Goal: Transaction & Acquisition: Purchase product/service

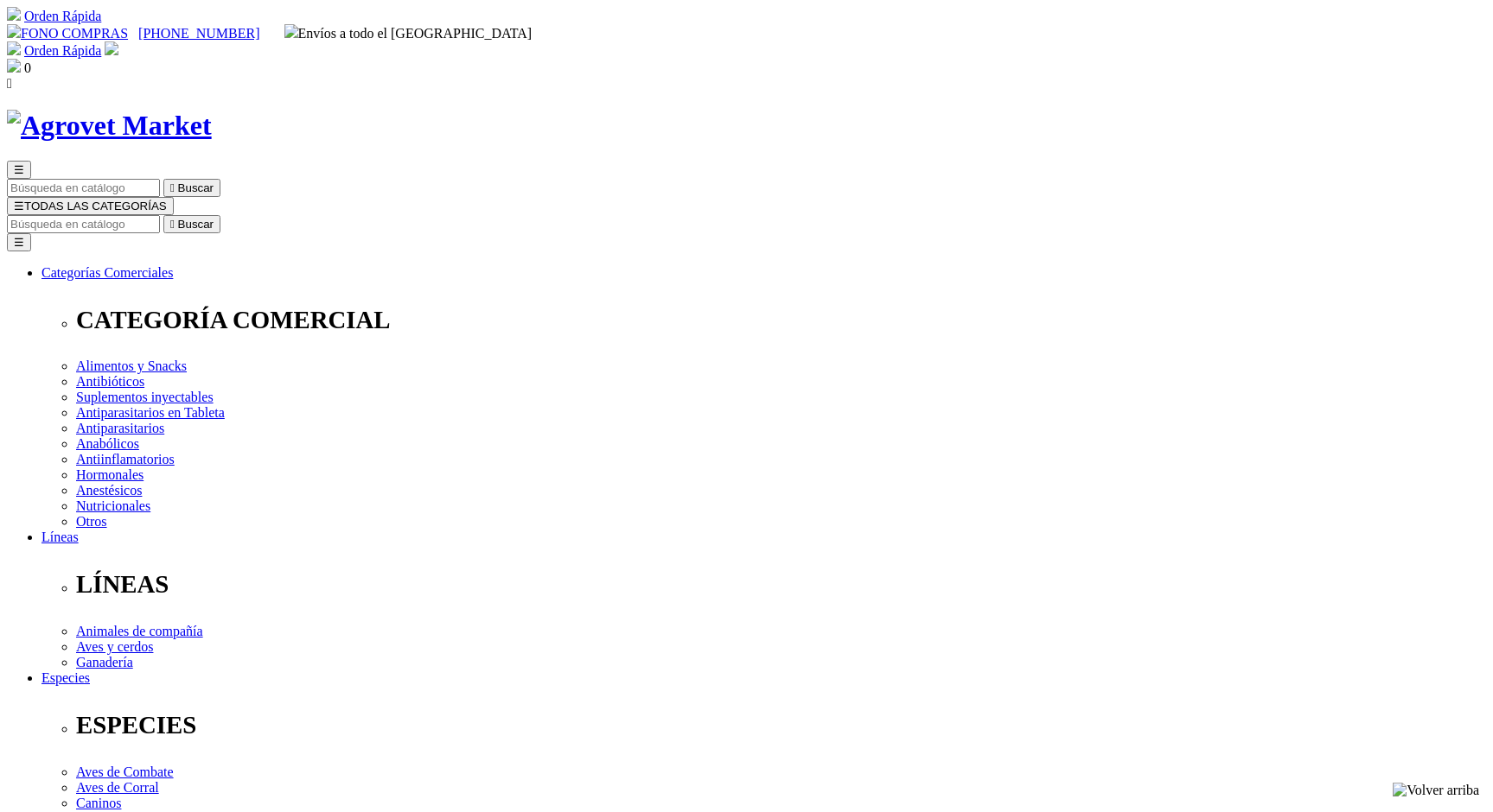
select select "0"
drag, startPoint x: 764, startPoint y: 222, endPoint x: 862, endPoint y: 220, distance: 98.0
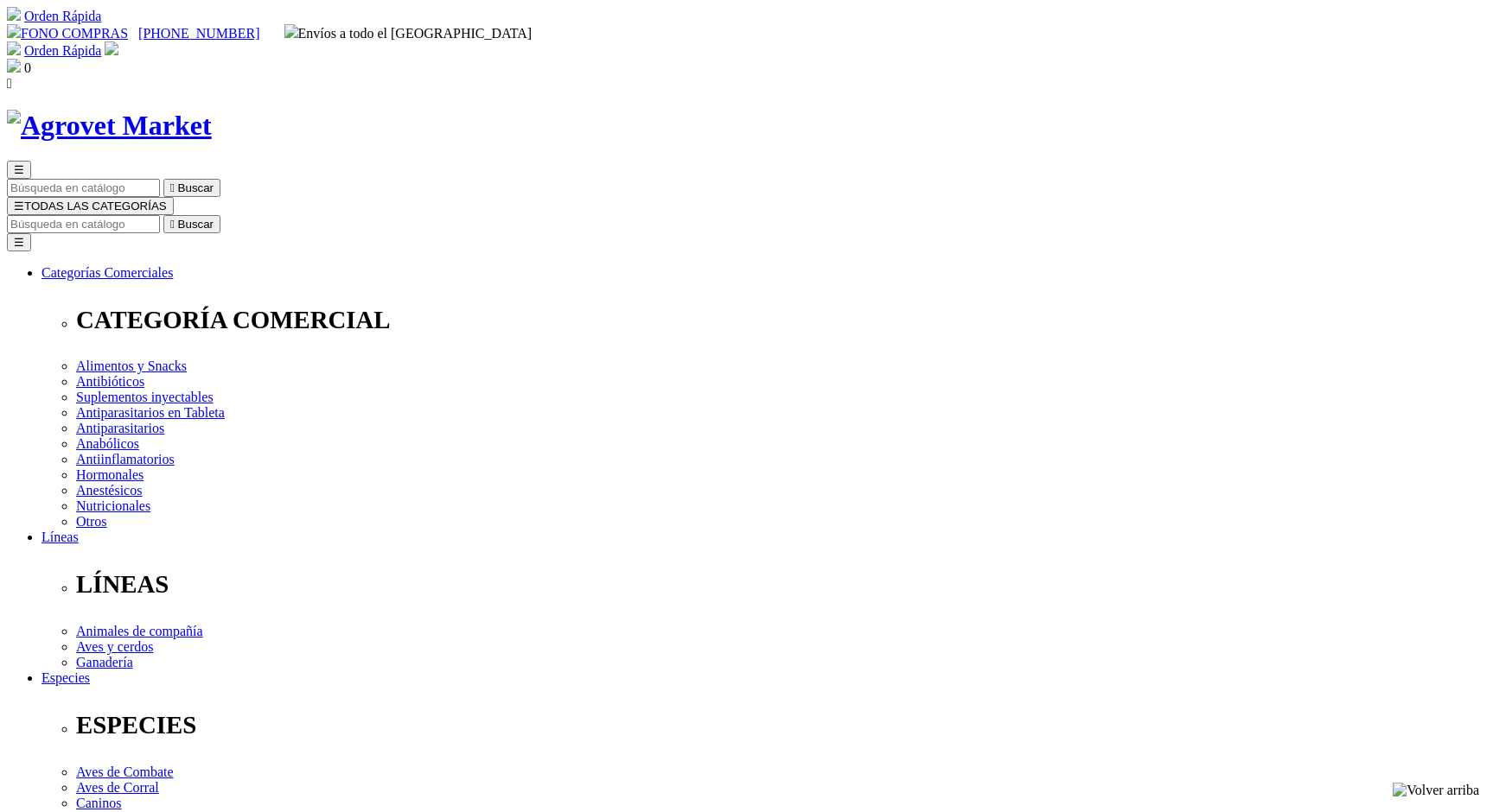
copy h1 "Atrevia® XR"
